Goal: Information Seeking & Learning: Learn about a topic

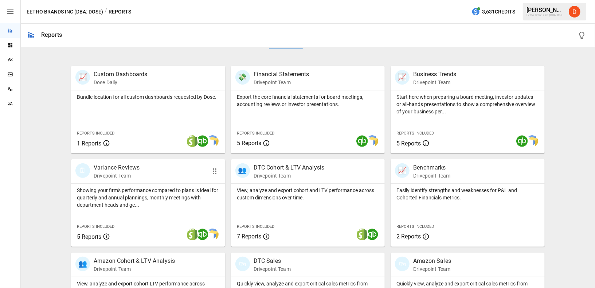
scroll to position [170, 0]
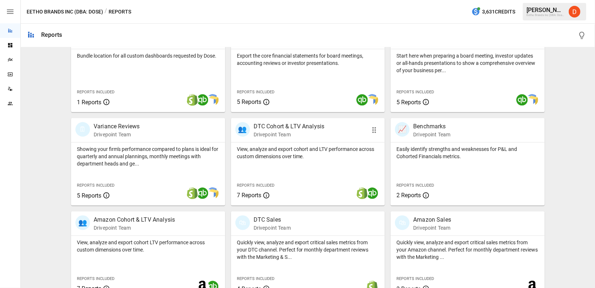
click at [286, 126] on p "DTC Cohort & LTV Analysis" at bounding box center [288, 126] width 71 height 9
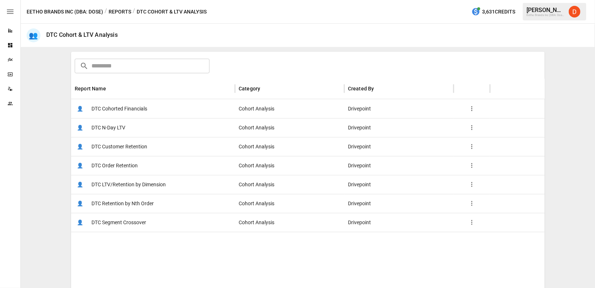
scroll to position [106, 0]
click at [121, 183] on span "DTC LTV/Retention by Dimension" at bounding box center [128, 184] width 74 height 19
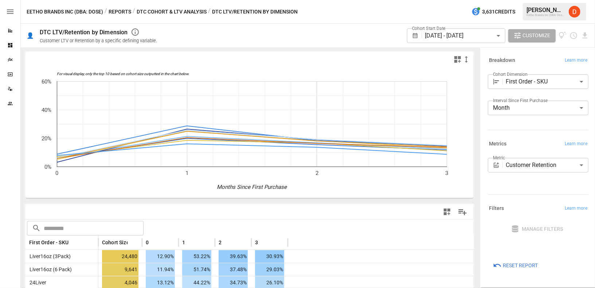
click at [470, 0] on body "Reports Dashboards Plans SmartModel ™ Data Sources Team Eetho Brands Inc (DBA: …" at bounding box center [297, 0] width 595 height 0
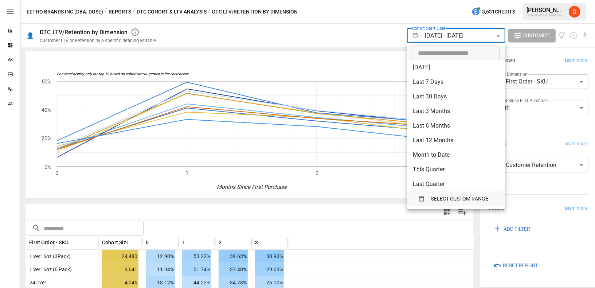
click at [422, 200] on icon "button" at bounding box center [421, 198] width 5 height 5
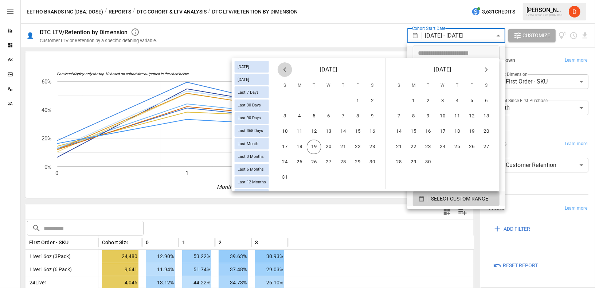
click at [286, 70] on icon "Previous month" at bounding box center [284, 69] width 9 height 9
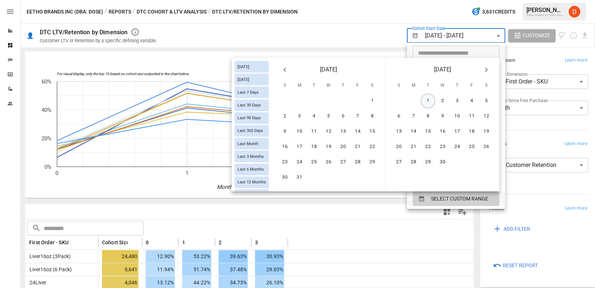
click at [427, 98] on button "1" at bounding box center [428, 101] width 15 height 15
click at [443, 163] on button "30" at bounding box center [442, 162] width 15 height 15
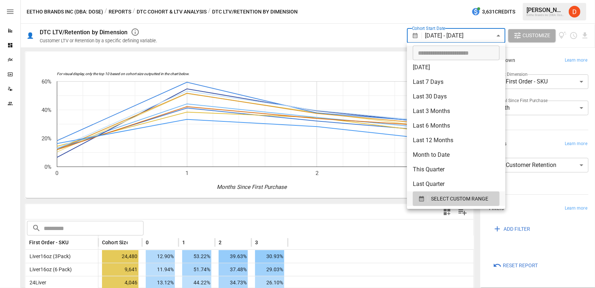
click at [355, 36] on div at bounding box center [297, 144] width 595 height 288
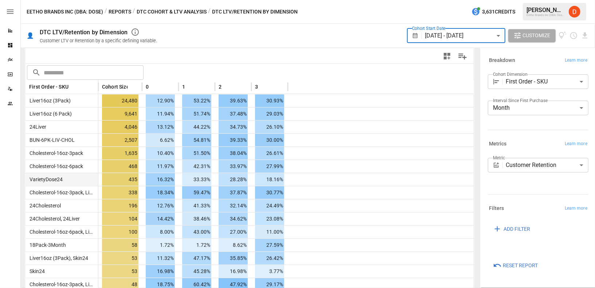
scroll to position [159, 0]
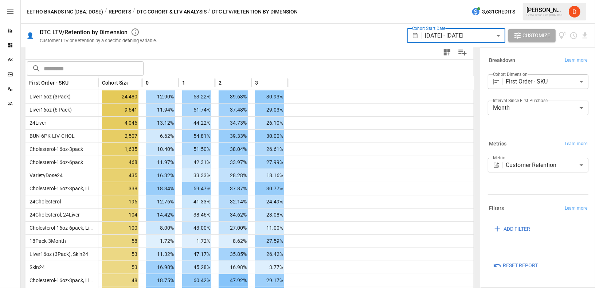
click at [457, 0] on body "Reports Dashboards Plans SmartModel ™ Data Sources Team Eetho Brands Inc (DBA: …" at bounding box center [297, 0] width 595 height 0
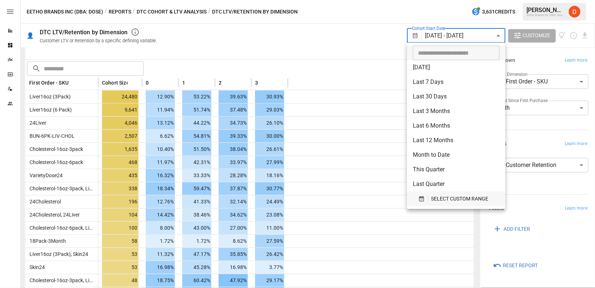
click at [421, 198] on icon "button" at bounding box center [421, 198] width 5 height 5
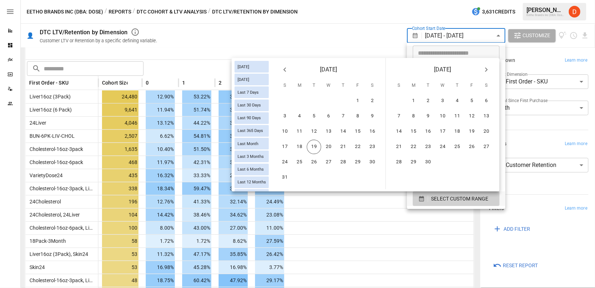
click at [284, 72] on icon "Previous month" at bounding box center [284, 69] width 9 height 9
click at [346, 100] on button "1" at bounding box center [343, 101] width 15 height 15
click at [370, 159] on button "31" at bounding box center [372, 162] width 15 height 15
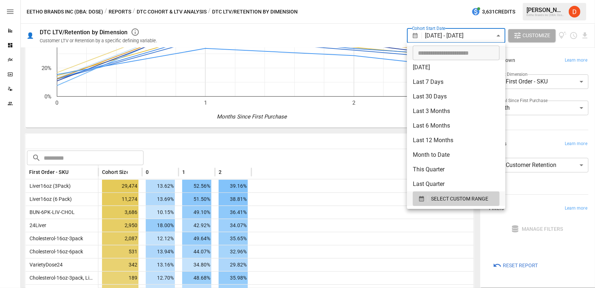
scroll to position [159, 0]
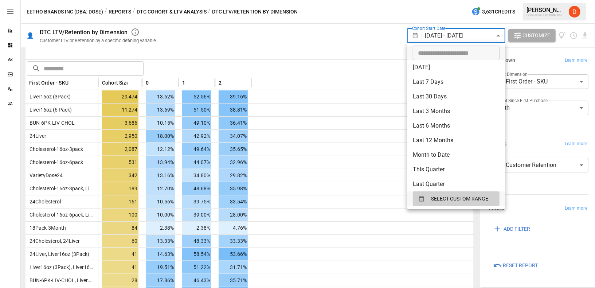
click at [267, 197] on div at bounding box center [297, 144] width 595 height 288
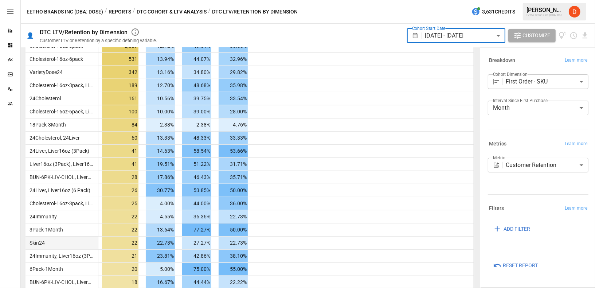
scroll to position [0, 0]
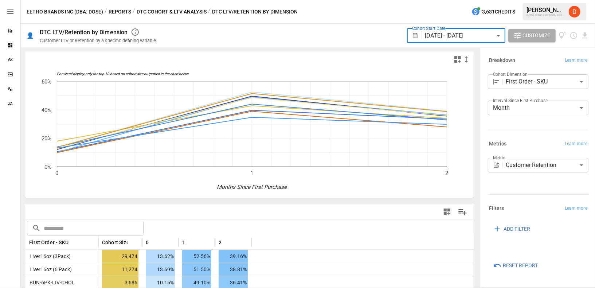
click at [470, 0] on body "Reports Dashboards Plans SmartModel ™ Data Sources Team Eetho Brands Inc (DBA: …" at bounding box center [297, 0] width 595 height 0
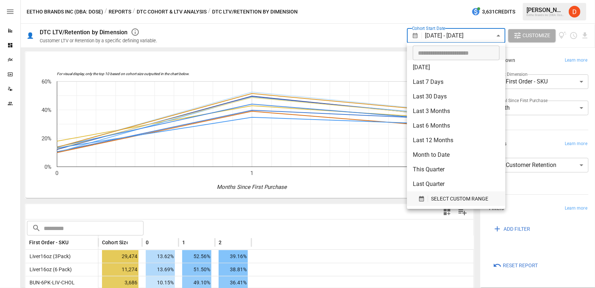
click at [422, 200] on icon "button" at bounding box center [421, 198] width 7 height 7
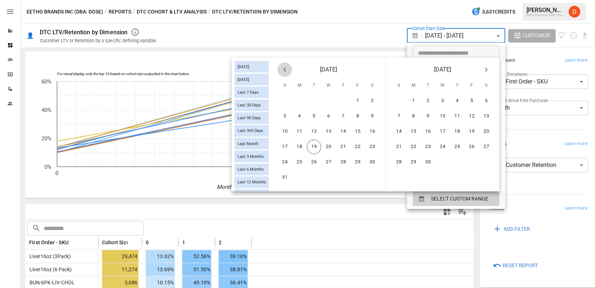
click at [285, 70] on icon "Previous month" at bounding box center [284, 69] width 9 height 9
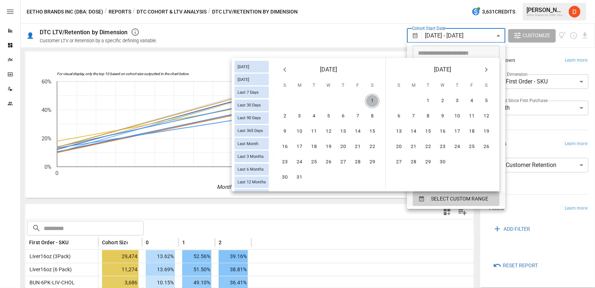
click at [368, 101] on button "1" at bounding box center [372, 101] width 15 height 15
click at [300, 179] on button "31" at bounding box center [299, 177] width 15 height 15
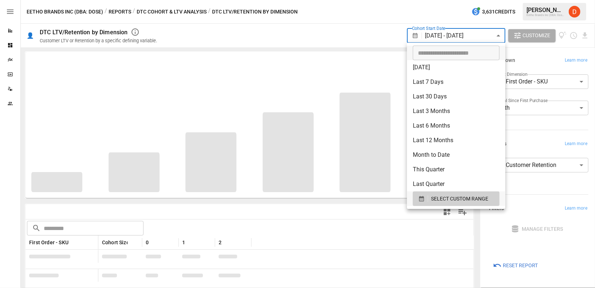
click at [328, 34] on div at bounding box center [297, 144] width 595 height 288
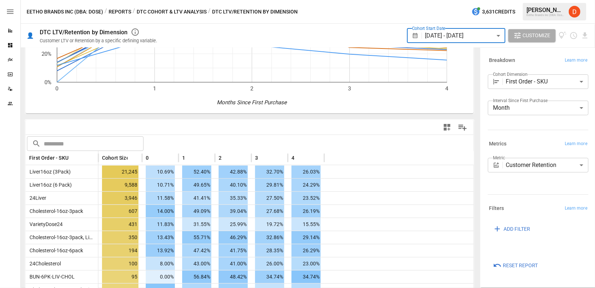
scroll to position [30, 0]
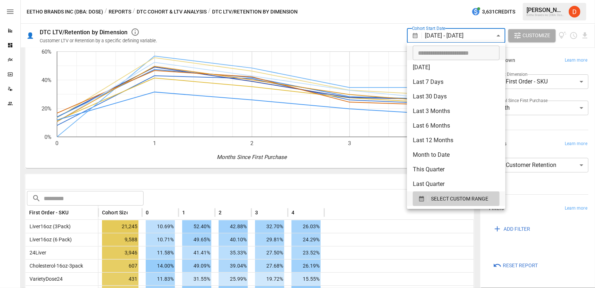
click at [470, 0] on body "Reports Dashboards Plans SmartModel ™ Data Sources Team Eetho Brands Inc (DBA: …" at bounding box center [297, 0] width 595 height 0
click at [421, 202] on div "SELECT CUSTOM RANGE" at bounding box center [456, 198] width 76 height 9
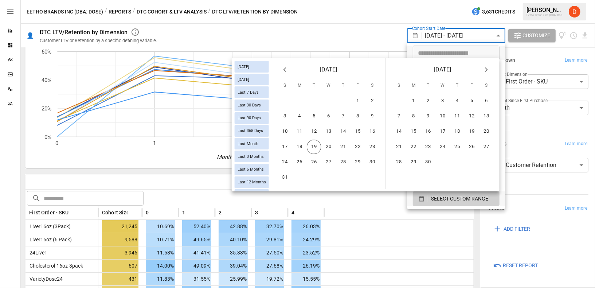
click at [286, 68] on icon "Previous month" at bounding box center [284, 69] width 9 height 9
click at [315, 100] on button "1" at bounding box center [314, 101] width 15 height 15
click at [344, 162] on button "31" at bounding box center [343, 162] width 15 height 15
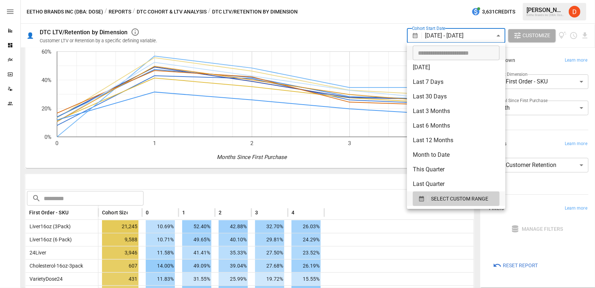
scroll to position [70, 0]
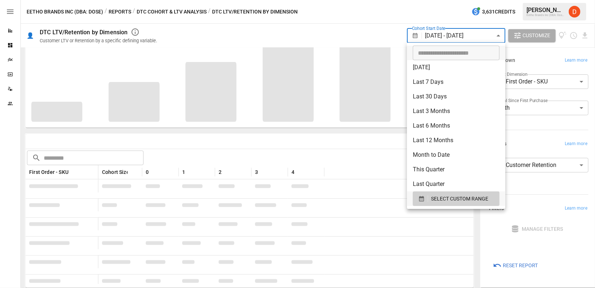
click at [361, 23] on div at bounding box center [297, 144] width 595 height 288
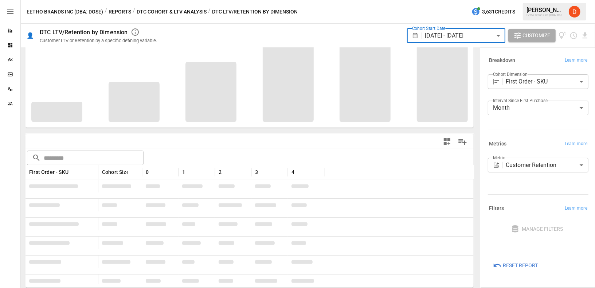
click at [466, 27] on div "Cohort Start Date [DATE] - [DATE] ****** ​" at bounding box center [456, 35] width 98 height 20
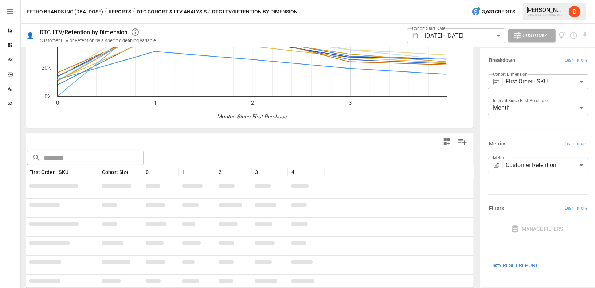
scroll to position [30, 0]
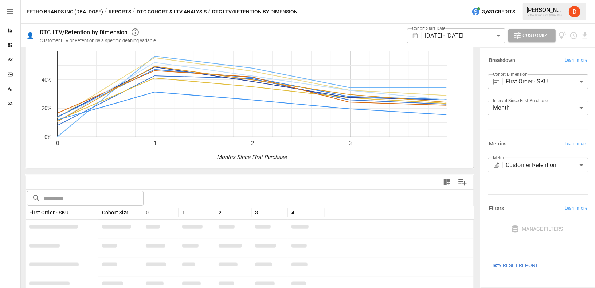
click at [460, 0] on body "Reports Dashboards Plans SmartModel ™ Data Sources Team Eetho Brands Inc (DBA: …" at bounding box center [297, 0] width 595 height 0
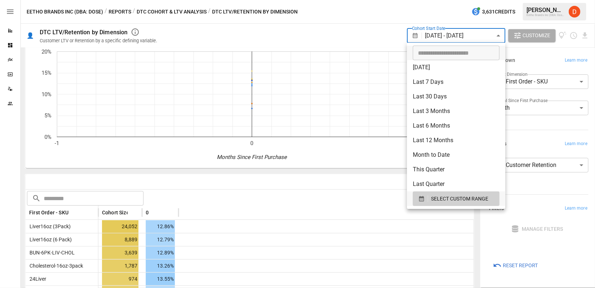
click at [374, 33] on div at bounding box center [297, 144] width 595 height 288
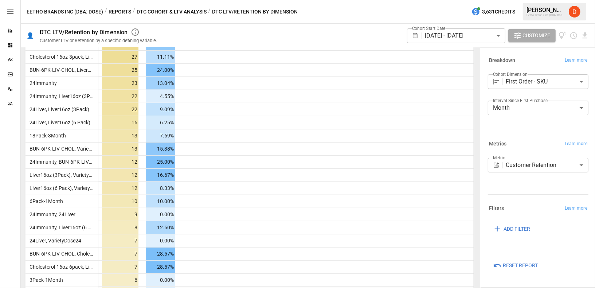
scroll to position [383, 0]
click at [534, 0] on body "Reports Dashboards Plans SmartModel ™ Data Sources Team Eetho Brands Inc (DBA: …" at bounding box center [297, 0] width 595 height 0
